Goal: Check status

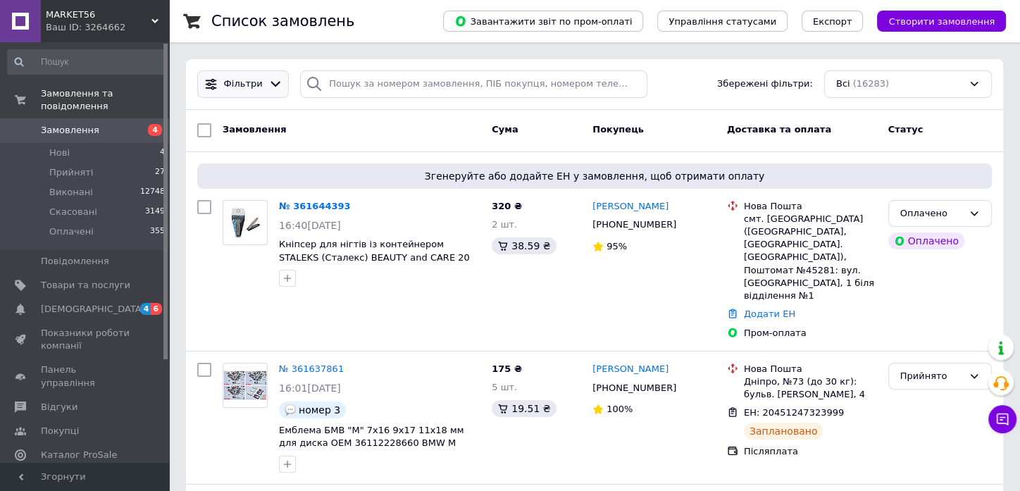
click at [273, 85] on icon at bounding box center [275, 84] width 15 height 15
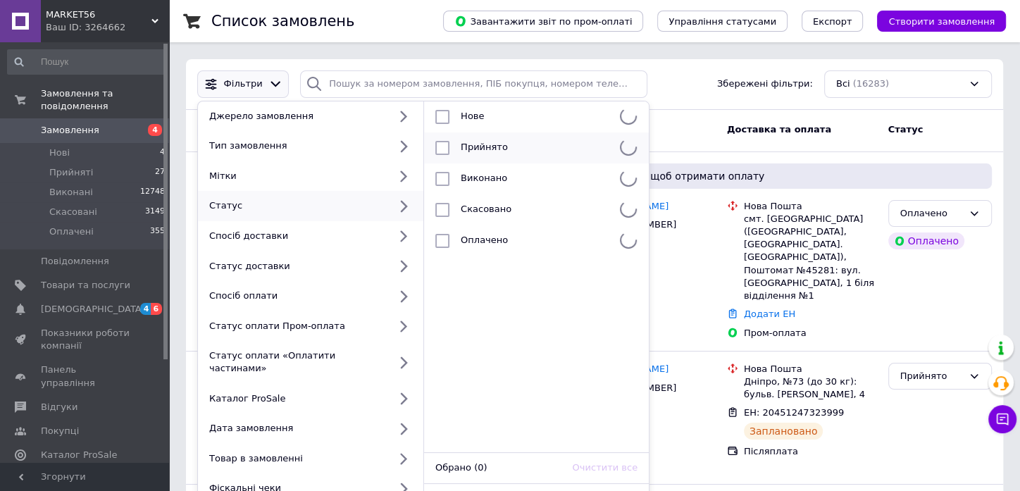
click at [481, 147] on span "Прийнято" at bounding box center [484, 147] width 47 height 11
checkbox input "true"
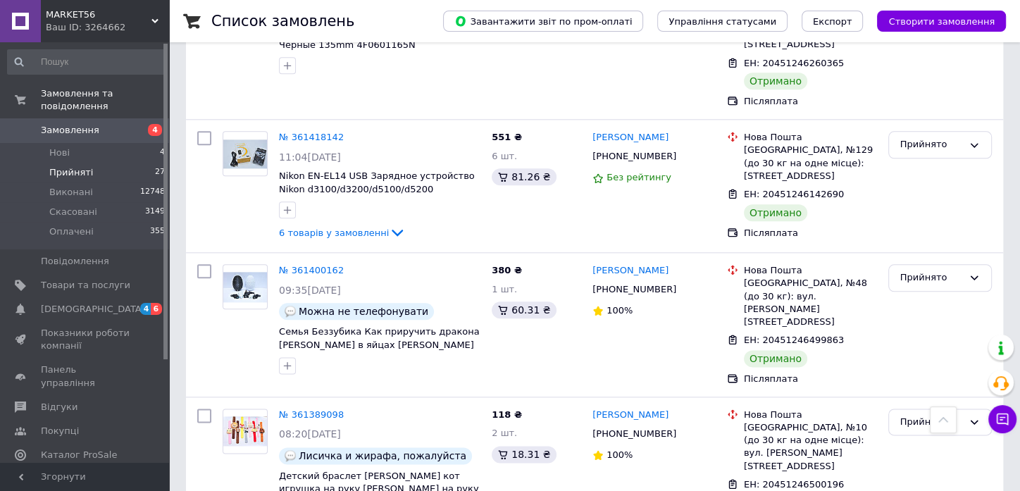
scroll to position [1330, 0]
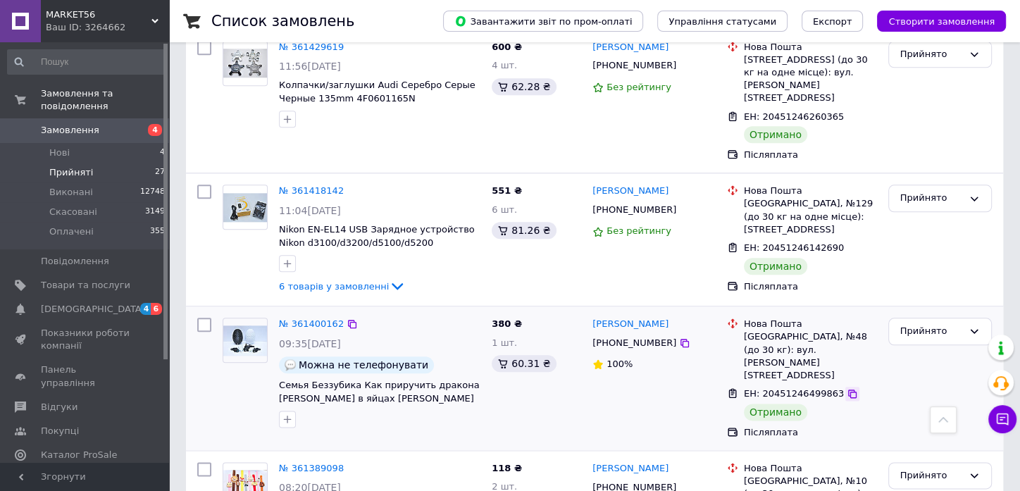
click at [847, 388] on icon at bounding box center [852, 393] width 11 height 11
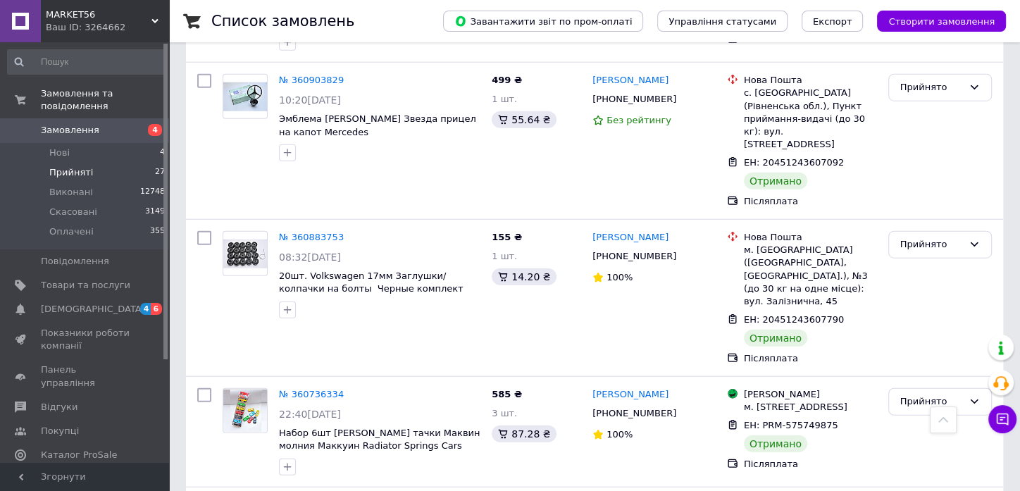
scroll to position [3033, 0]
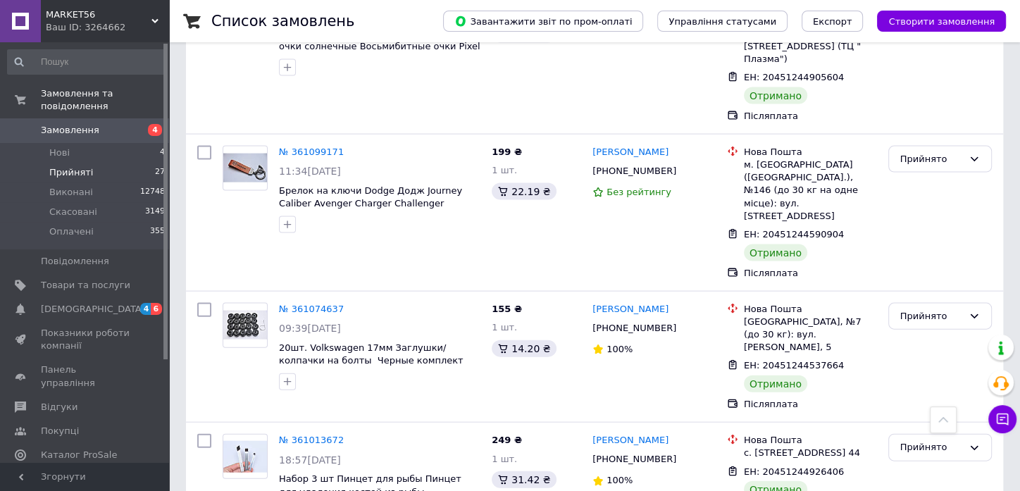
scroll to position [2485, 0]
